Goal: Task Accomplishment & Management: Complete application form

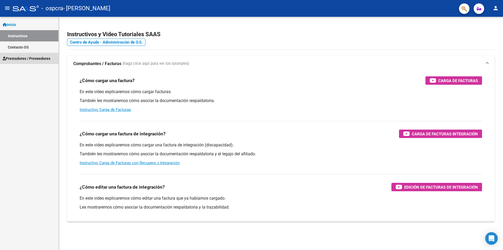
click at [24, 61] on span "Prestadores / Proveedores" at bounding box center [27, 59] width 48 height 6
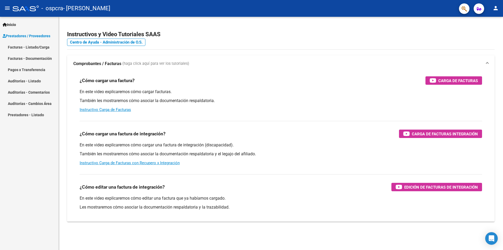
click at [30, 46] on link "Facturas - Listado/Carga" at bounding box center [29, 46] width 58 height 11
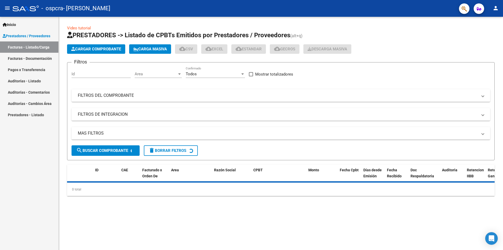
click at [108, 50] on span "Cargar Comprobante" at bounding box center [96, 49] width 50 height 5
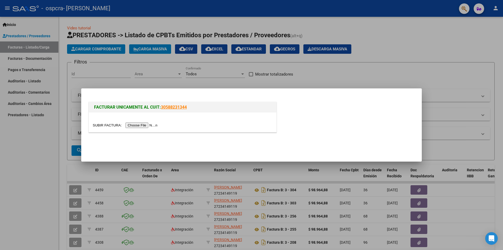
click at [131, 126] on input "file" at bounding box center [126, 125] width 66 height 6
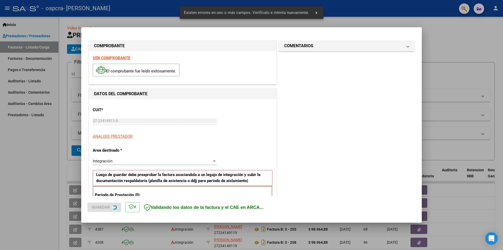
scroll to position [91, 0]
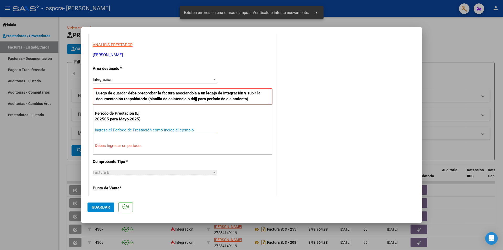
drag, startPoint x: 124, startPoint y: 130, endPoint x: 133, endPoint y: 130, distance: 9.2
click at [125, 130] on input "Ingrese el Período de Prestación como indica el ejemplo" at bounding box center [155, 130] width 121 height 5
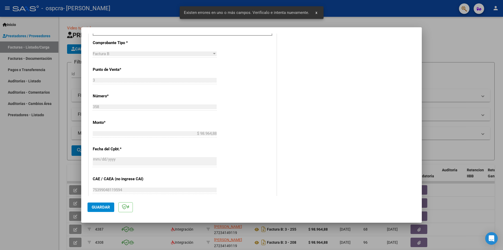
scroll to position [249, 0]
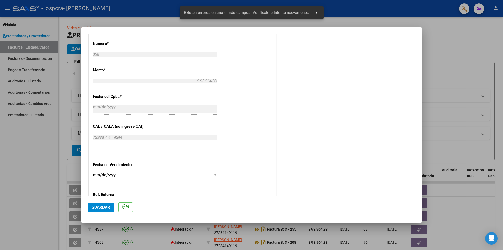
type input "202509"
click at [96, 176] on input "Ingresar la fecha" at bounding box center [155, 177] width 124 height 8
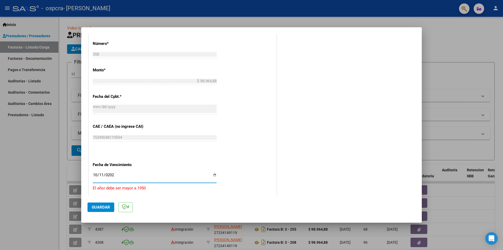
type input "[DATE]"
click at [106, 206] on span "Guardar" at bounding box center [101, 207] width 18 height 5
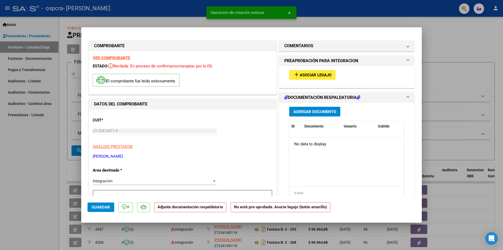
click at [319, 73] on span "Asociar Legajo" at bounding box center [316, 75] width 32 height 5
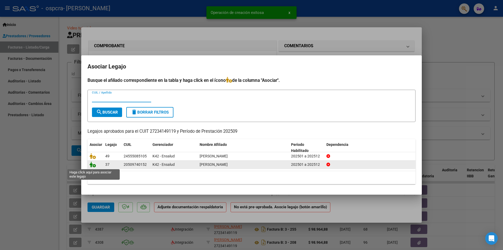
click at [91, 167] on icon at bounding box center [93, 164] width 6 height 6
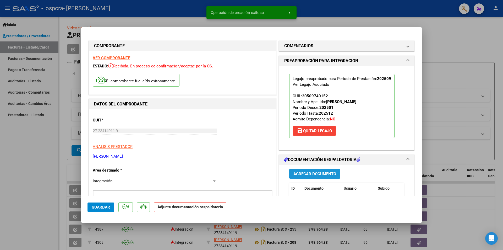
click at [298, 170] on button "Agregar Documento" at bounding box center [314, 174] width 51 height 10
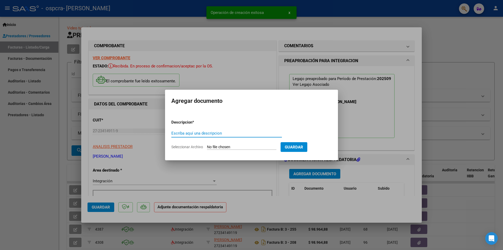
click at [220, 132] on input "Escriba aquí una descripcion" at bounding box center [226, 133] width 111 height 5
type input "Planilla Asistencias"
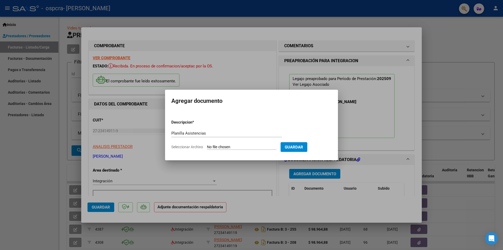
click at [229, 146] on input "Seleccionar Archivo" at bounding box center [241, 147] width 69 height 5
type input "C:\fakepath\asis PSICO robledo Lautaro [DATE].pdf"
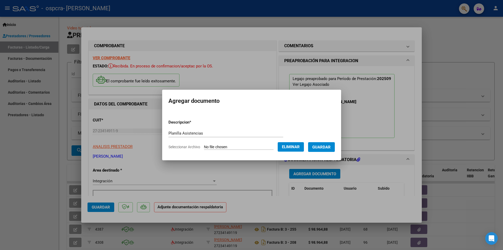
click at [328, 147] on span "Guardar" at bounding box center [321, 147] width 18 height 5
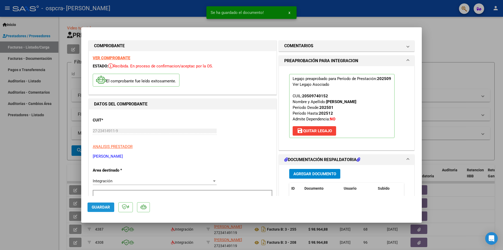
click at [98, 207] on span "Guardar" at bounding box center [101, 207] width 18 height 5
click at [460, 82] on div at bounding box center [251, 125] width 503 height 250
type input "$ 0,00"
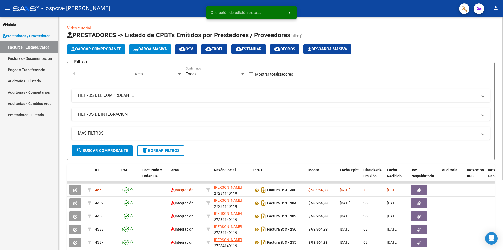
click at [89, 51] on button "Cargar Comprobante" at bounding box center [96, 48] width 58 height 9
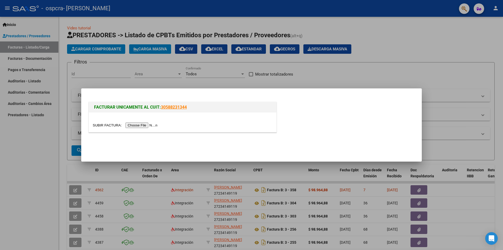
click at [150, 124] on input "file" at bounding box center [126, 125] width 66 height 6
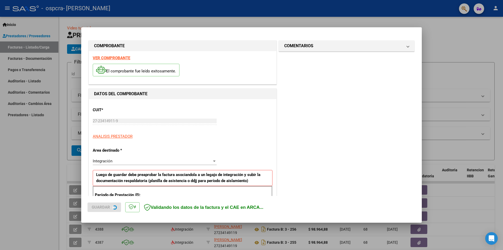
scroll to position [91, 0]
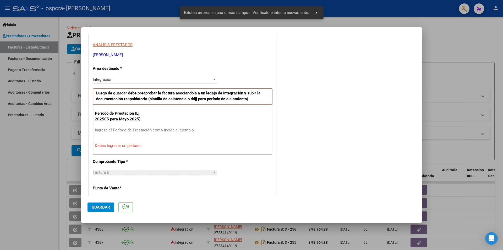
drag, startPoint x: 118, startPoint y: 127, endPoint x: 120, endPoint y: 128, distance: 3.0
click at [118, 128] on input "Ingrese el Período de Prestación como indica el ejemplo" at bounding box center [155, 130] width 121 height 5
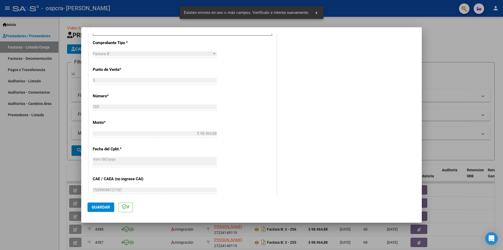
scroll to position [299, 0]
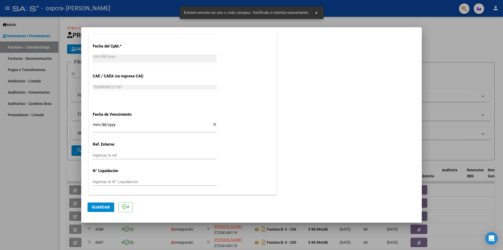
type input "202509"
click at [95, 126] on input "Ingresar la fecha" at bounding box center [155, 126] width 124 height 8
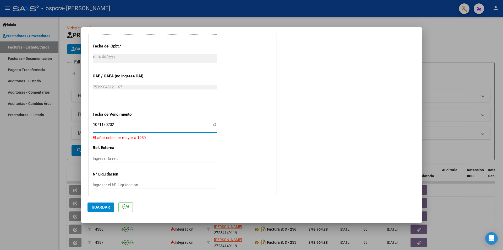
type input "[DATE]"
click at [105, 206] on span "Guardar" at bounding box center [101, 207] width 18 height 5
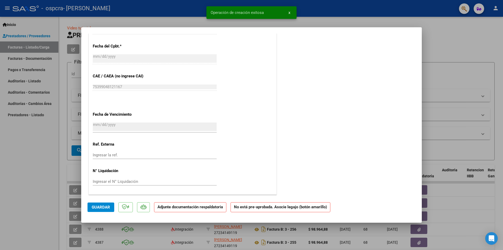
scroll to position [0, 0]
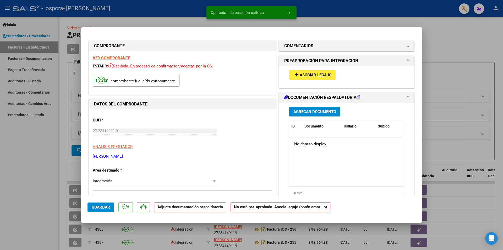
click at [310, 69] on div "add Asociar Legajo" at bounding box center [346, 75] width 123 height 18
click at [310, 72] on span "add Asociar Legajo" at bounding box center [312, 74] width 38 height 5
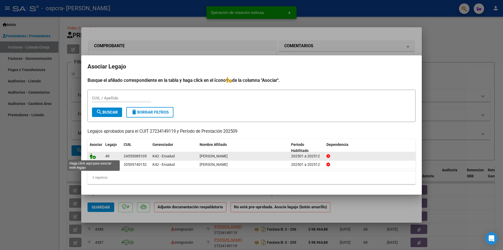
click at [92, 155] on icon at bounding box center [93, 156] width 6 height 6
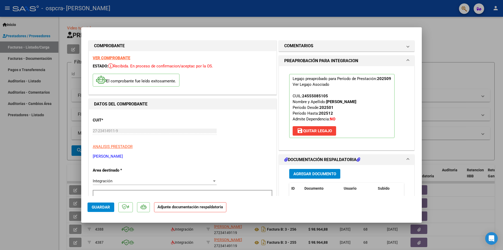
click at [299, 172] on span "Agregar Documento" at bounding box center [314, 173] width 43 height 5
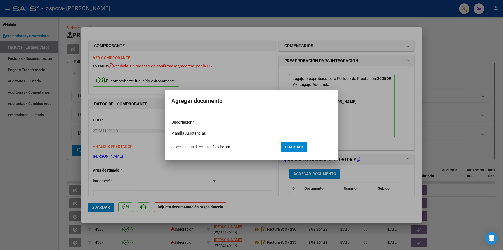
type input "Planilla Asistencias"
click at [222, 150] on form "Descripcion * Planilla Asistencias Escriba aquí una descripcion Seleccionar Arc…" at bounding box center [251, 134] width 160 height 38
click at [204, 146] on app-file-uploader "Seleccionar Archivo" at bounding box center [225, 146] width 109 height 5
click at [226, 146] on input "Seleccionar Archivo" at bounding box center [241, 147] width 69 height 5
type input "C:\fakepath\asis PSICO [PERSON_NAME] [DATE].pdf"
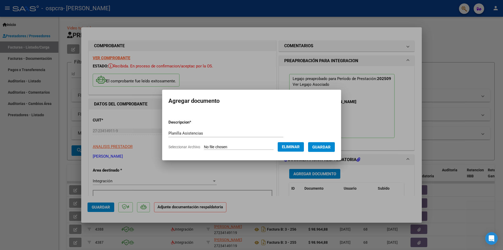
click at [330, 147] on span "Guardar" at bounding box center [321, 147] width 18 height 5
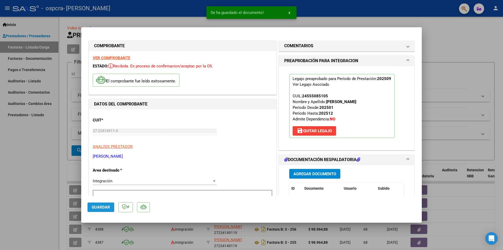
click at [98, 207] on span "Guardar" at bounding box center [101, 207] width 18 height 5
click at [450, 114] on div at bounding box center [251, 125] width 503 height 250
type input "$ 0,00"
